Goal: Check status

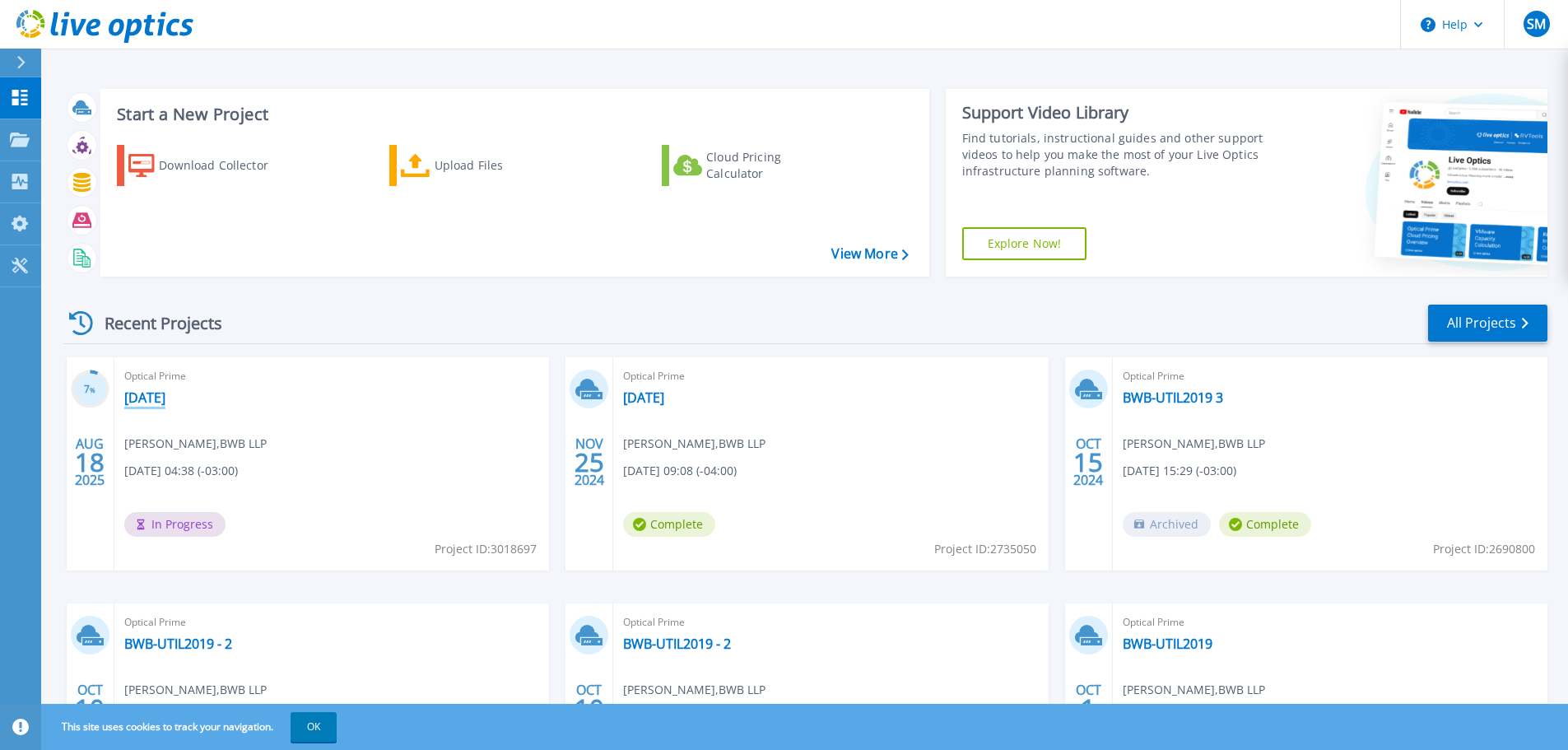
click at [166, 402] on link "[DATE]" at bounding box center [145, 398] width 41 height 16
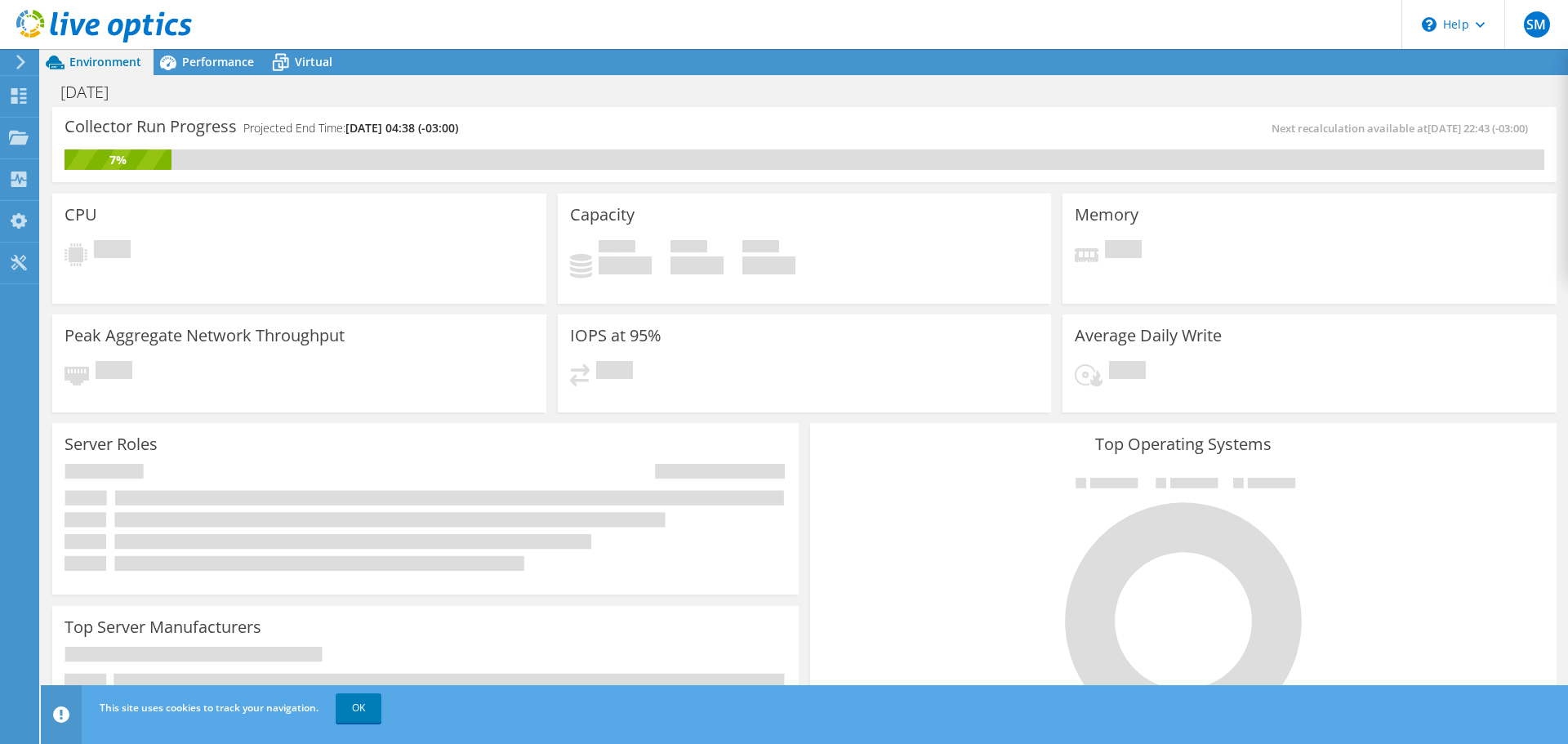
scroll to position [82, 0]
click at [346, 712] on link "OK" at bounding box center [358, 708] width 45 height 29
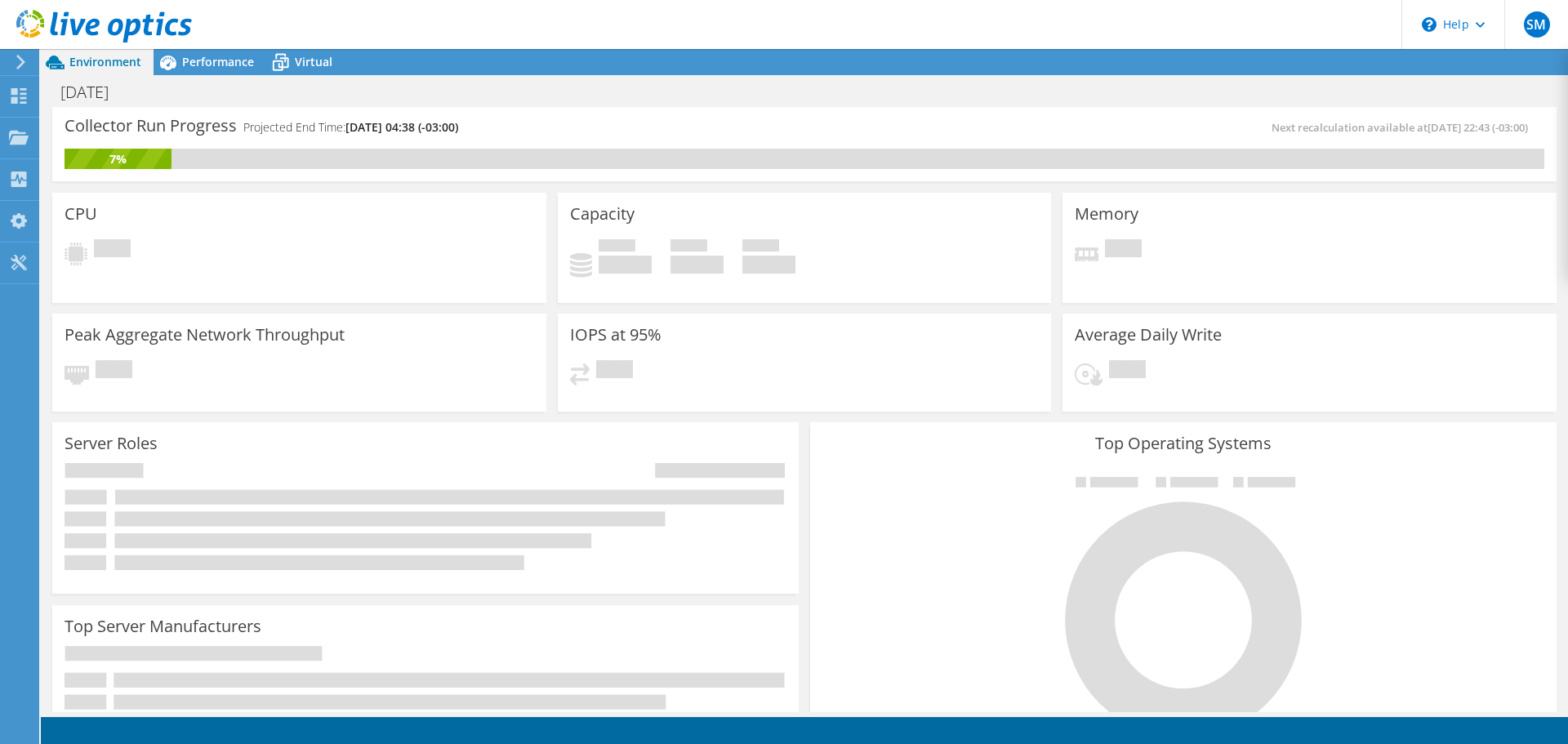
scroll to position [0, 0]
click at [209, 63] on span "Performance" at bounding box center [218, 61] width 72 height 15
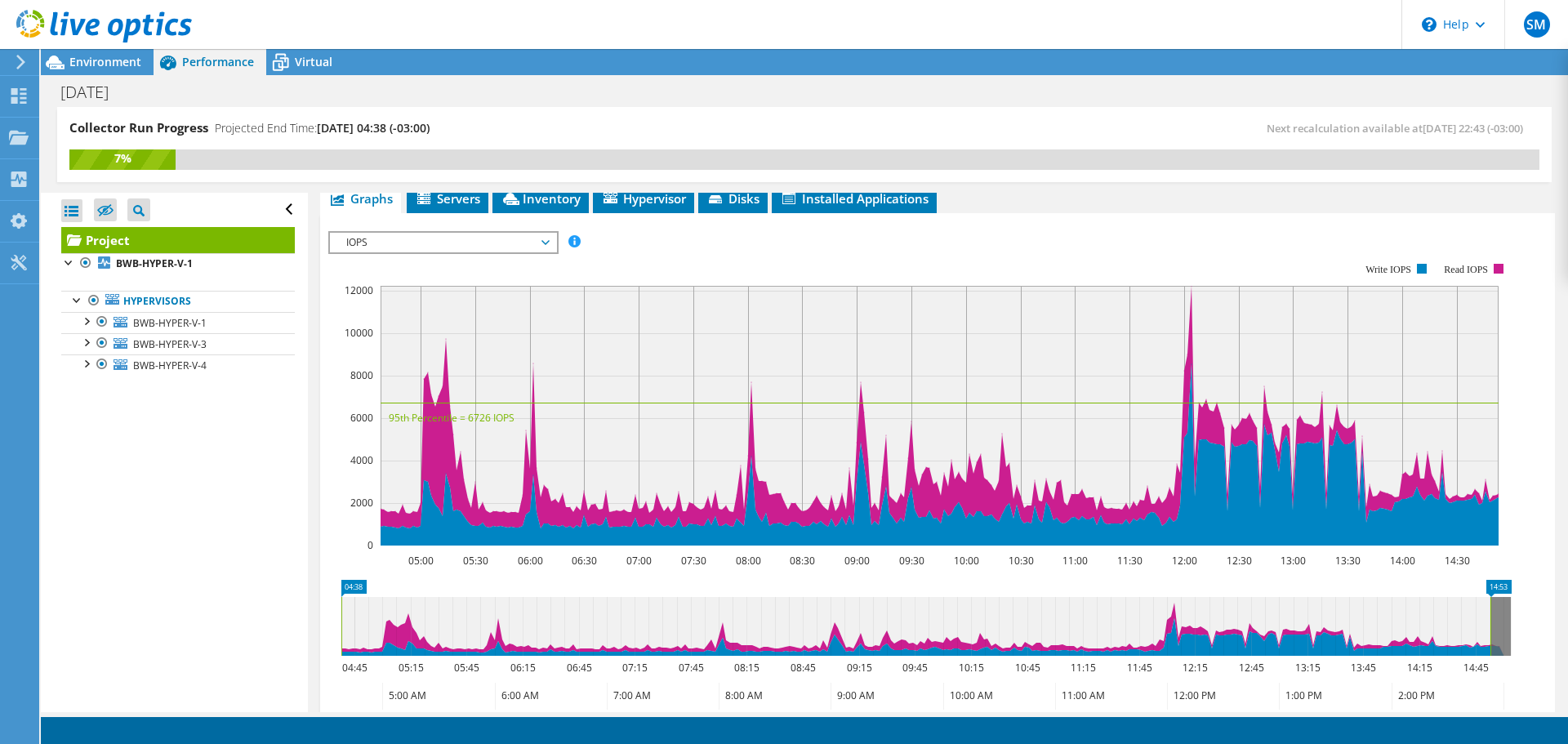
scroll to position [324, 0]
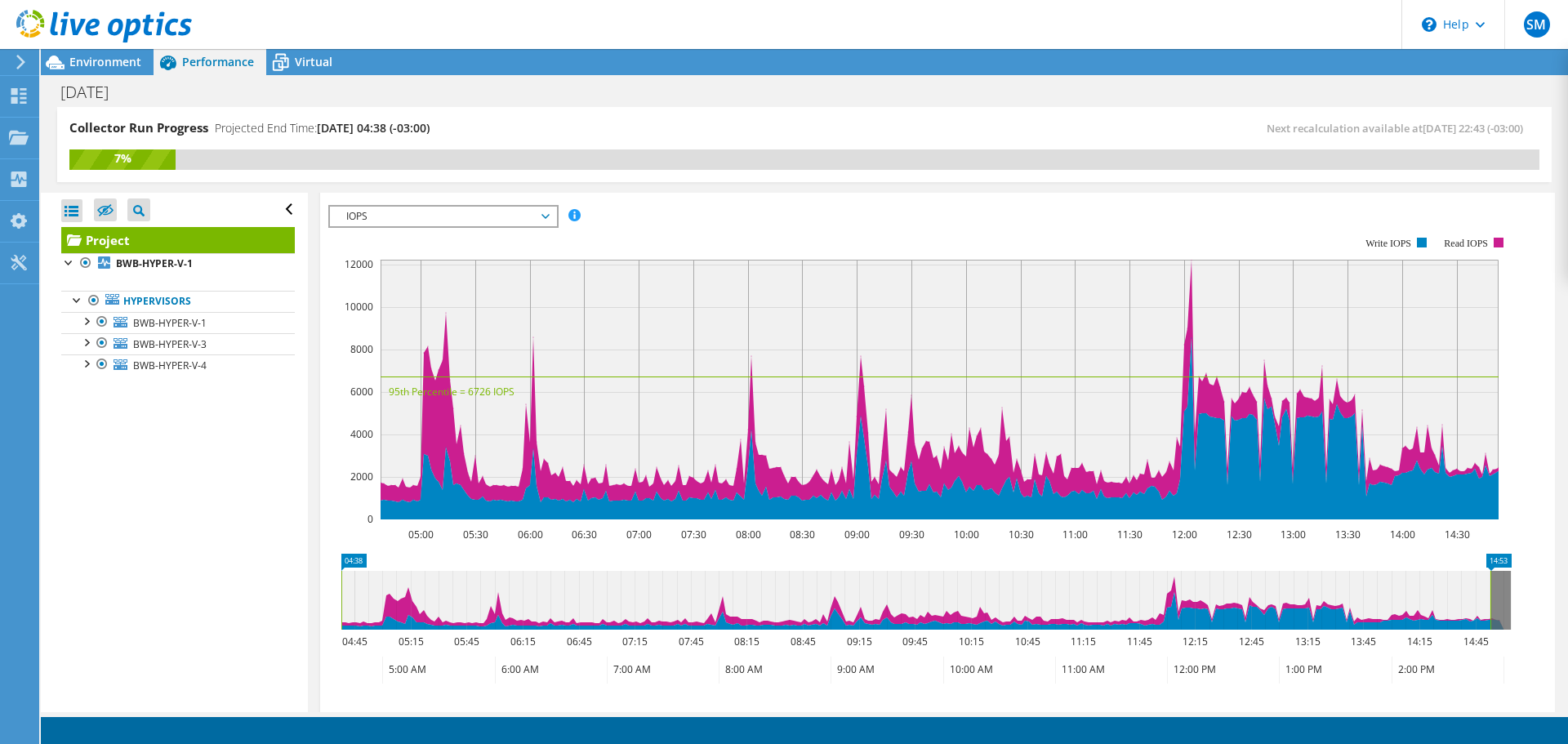
click at [490, 220] on span "IOPS" at bounding box center [443, 217] width 210 height 20
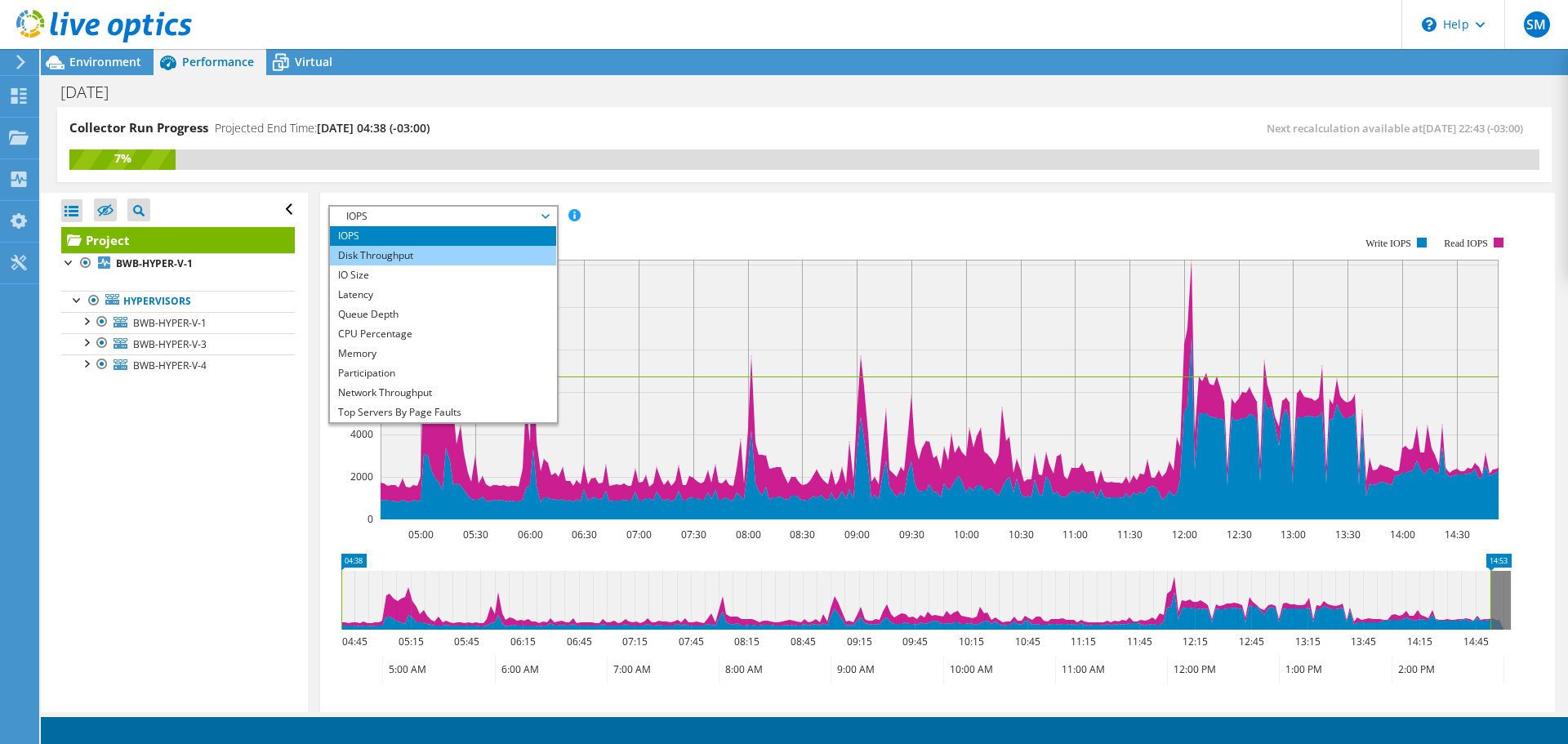
click at [399, 260] on li "Disk Throughput" at bounding box center [442, 256] width 227 height 20
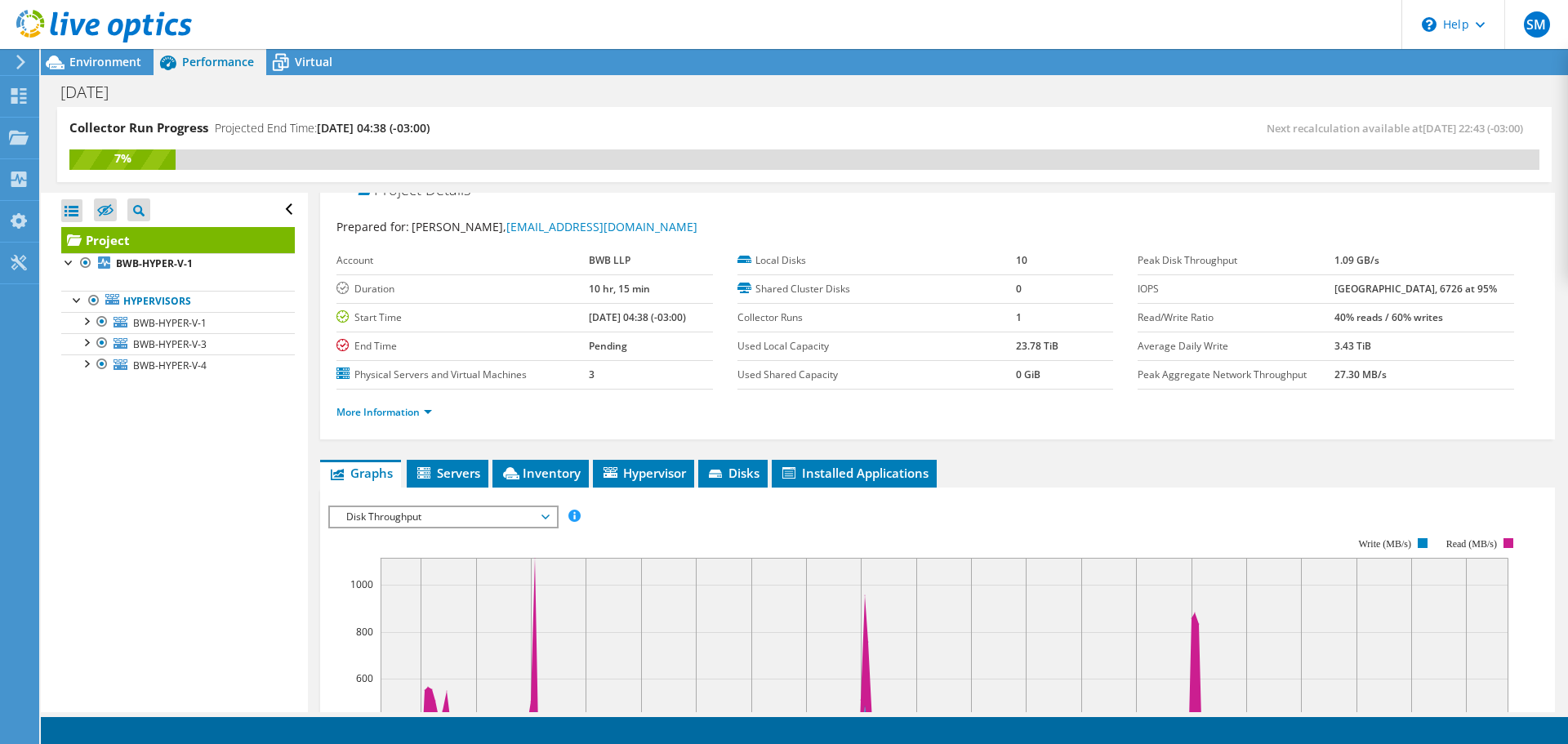
scroll to position [0, 0]
